Goal: Task Accomplishment & Management: Complete application form

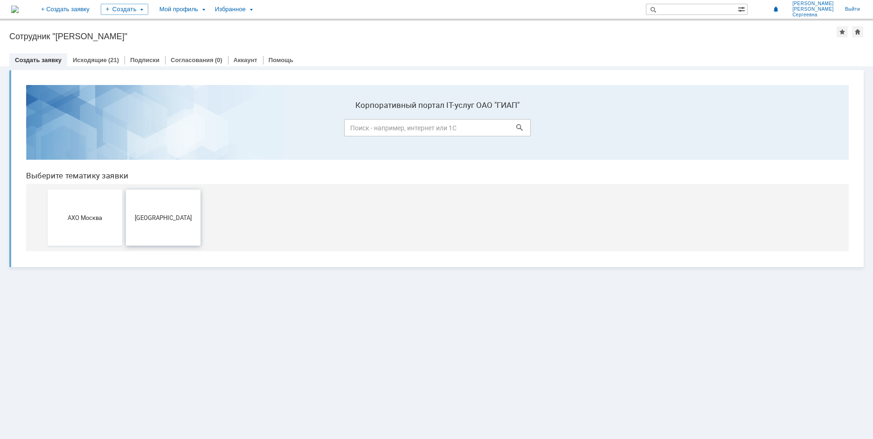
click at [169, 222] on button "[GEOGRAPHIC_DATA]" at bounding box center [163, 217] width 75 height 56
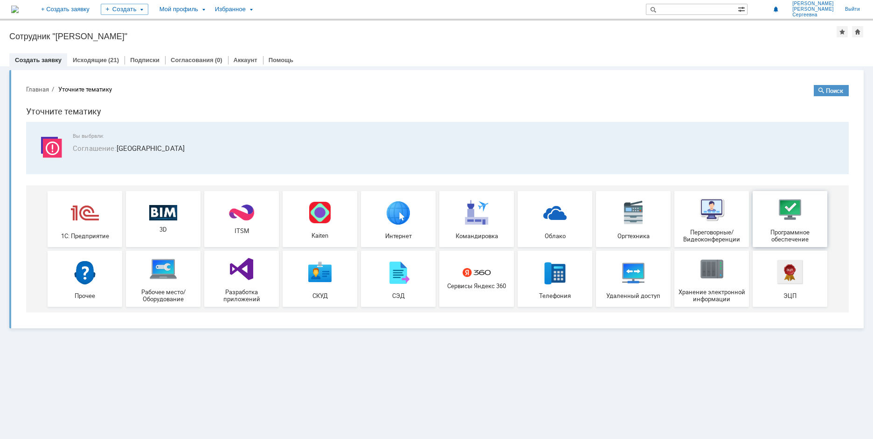
click at [792, 231] on span "Программное обеспечение" at bounding box center [790, 236] width 69 height 14
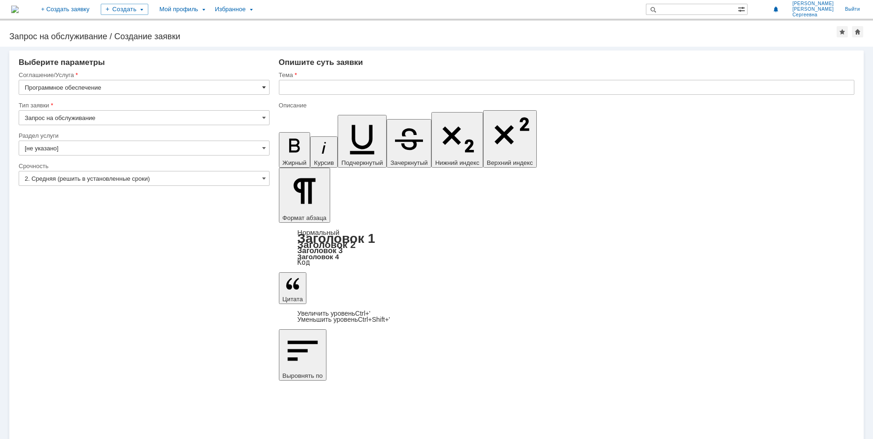
click at [263, 88] on span at bounding box center [264, 87] width 4 height 7
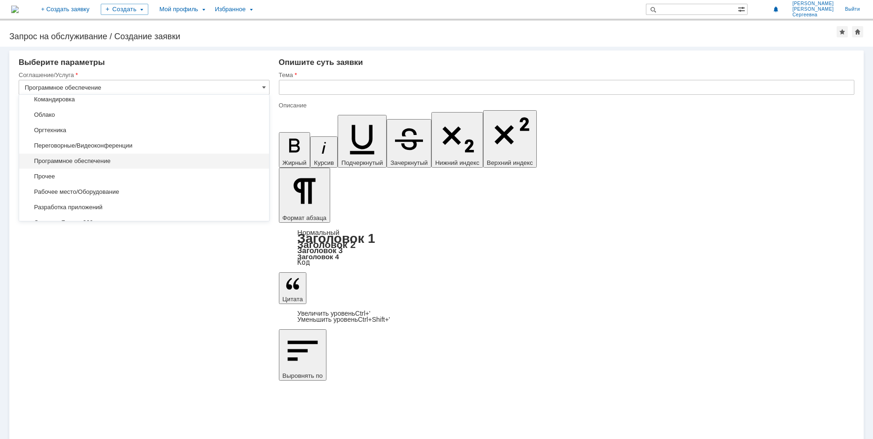
scroll to position [187, 0]
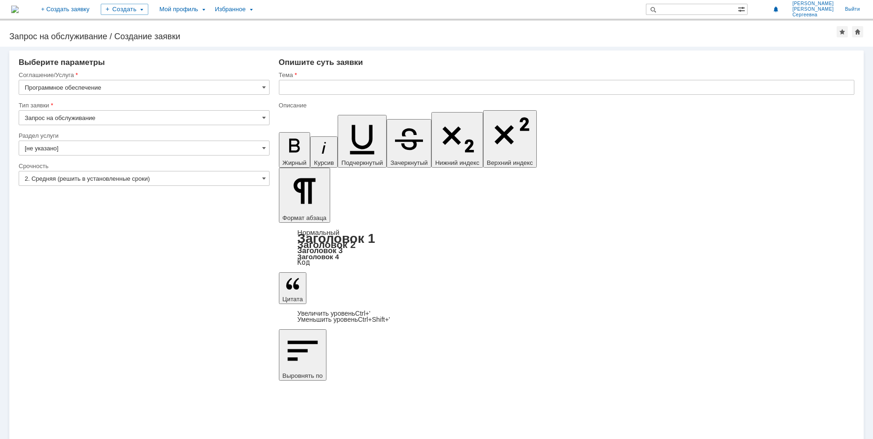
click at [247, 314] on div "Внимание! Выберите параметры Соглашение/Услуга Программное обеспечение Тип заяв…" at bounding box center [436, 243] width 873 height 392
type input "Программное обеспечение"
click at [243, 144] on input "[не указано]" at bounding box center [144, 147] width 251 height 15
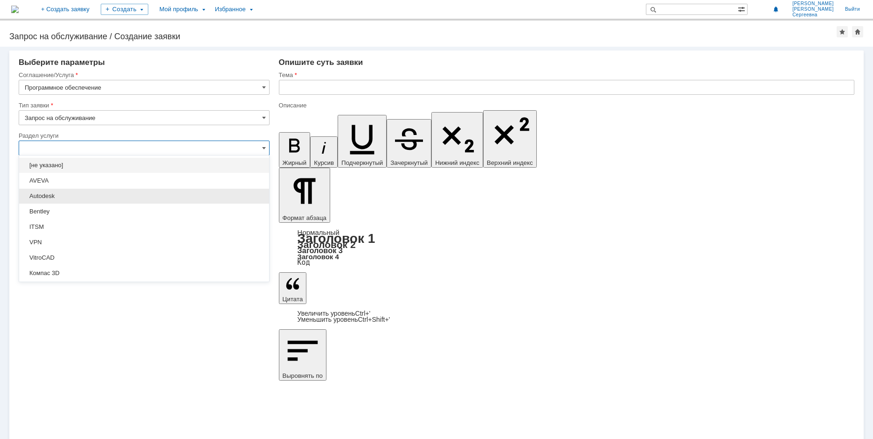
scroll to position [47, 0]
click at [228, 226] on span "Компас 3D" at bounding box center [144, 226] width 239 height 7
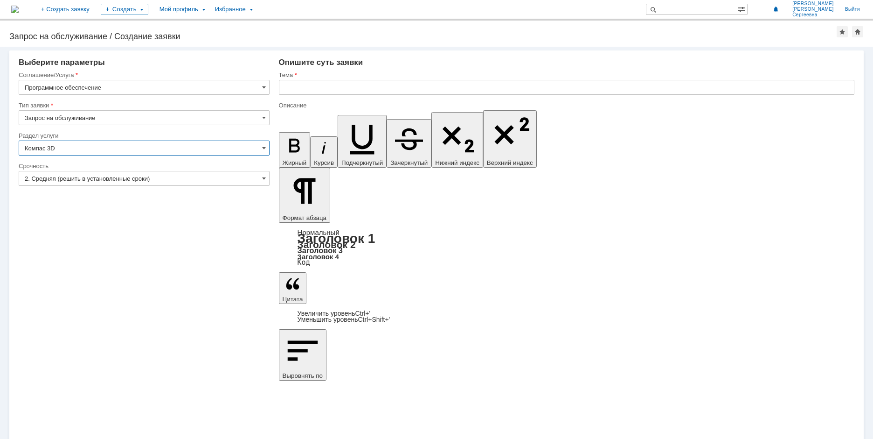
type input "Компас 3D"
click at [184, 181] on input "2. Средняя (решить в установленные сроки)" at bounding box center [144, 178] width 251 height 15
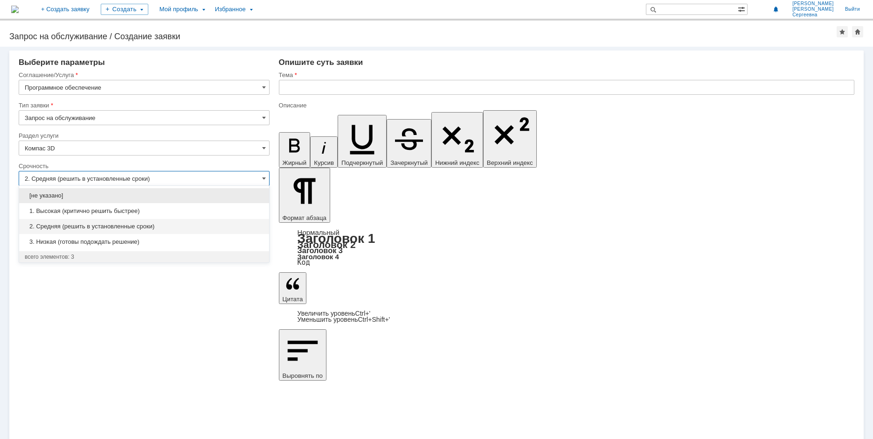
click at [172, 211] on span "1. Высокая (критично решить быстрее)" at bounding box center [144, 210] width 239 height 7
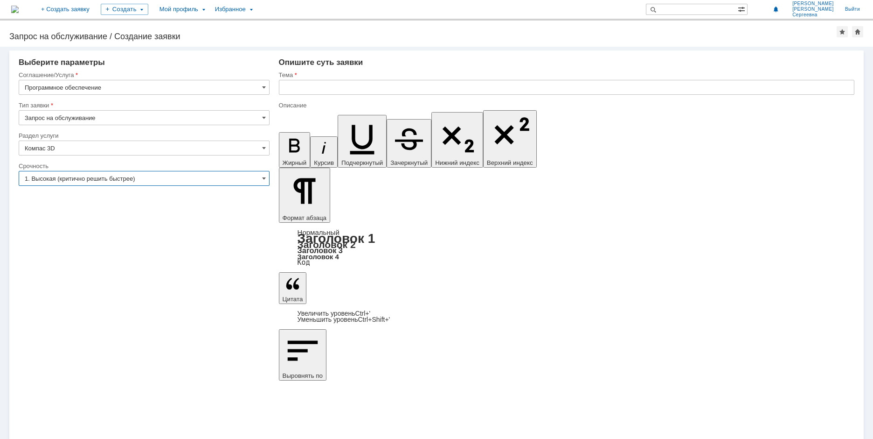
type input "1. Высокая (критично решить быстрее)"
click at [376, 86] on input "text" at bounding box center [567, 87] width 576 height 15
click at [433, 88] on input "text" at bounding box center [567, 87] width 576 height 15
click at [308, 85] on input "text" at bounding box center [567, 87] width 576 height 15
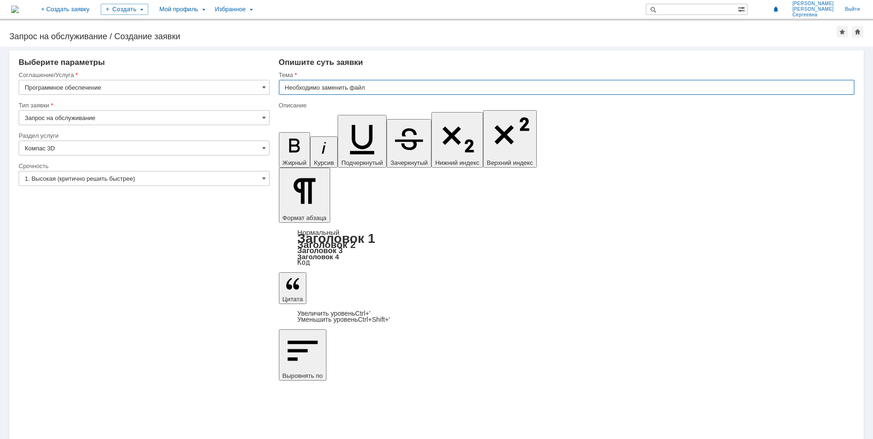
paste input "GRAPHIC.KDS"
type input "Необходимо заменить файл GRAPHIC.KDS"
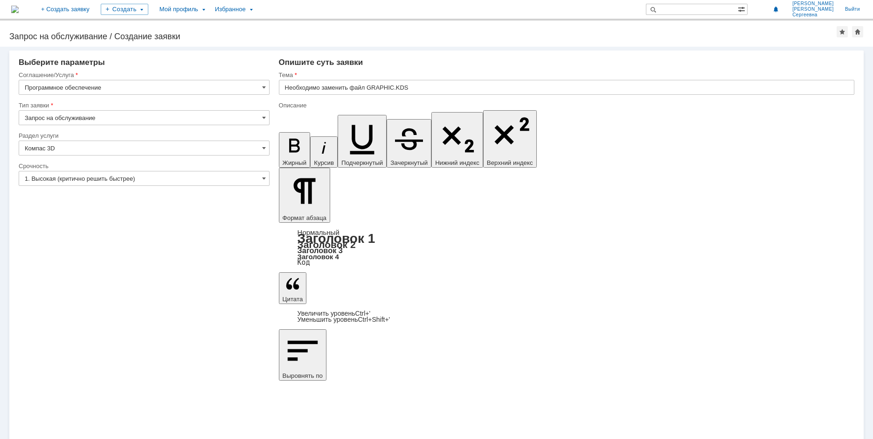
drag, startPoint x: 663, startPoint y: 3270, endPoint x: 662, endPoint y: 3277, distance: 7.6
